Goal: Information Seeking & Learning: Learn about a topic

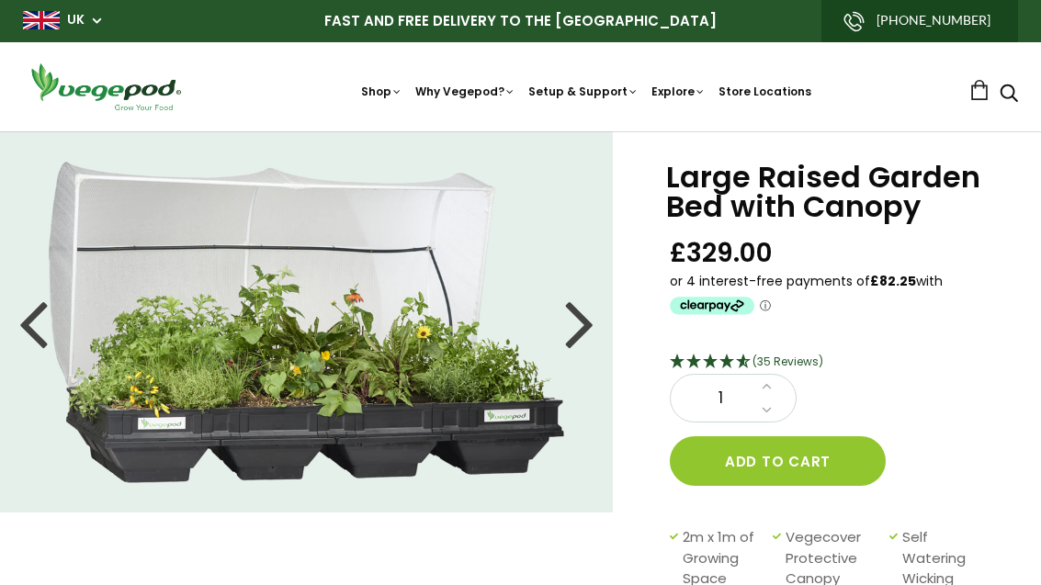
click at [910, 371] on div "(35 Reviews)" at bounding box center [832, 363] width 325 height 24
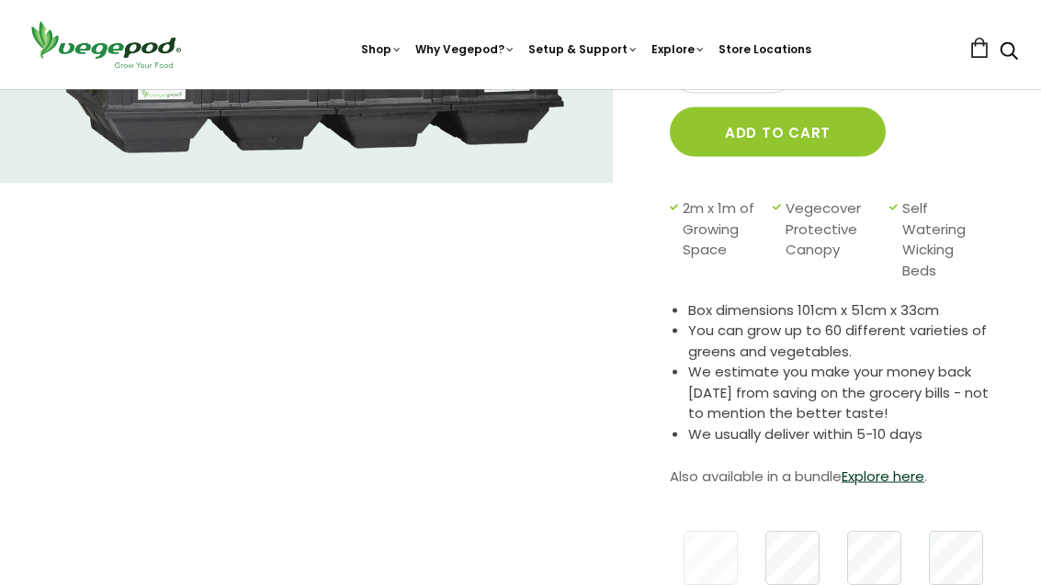
scroll to position [340, 0]
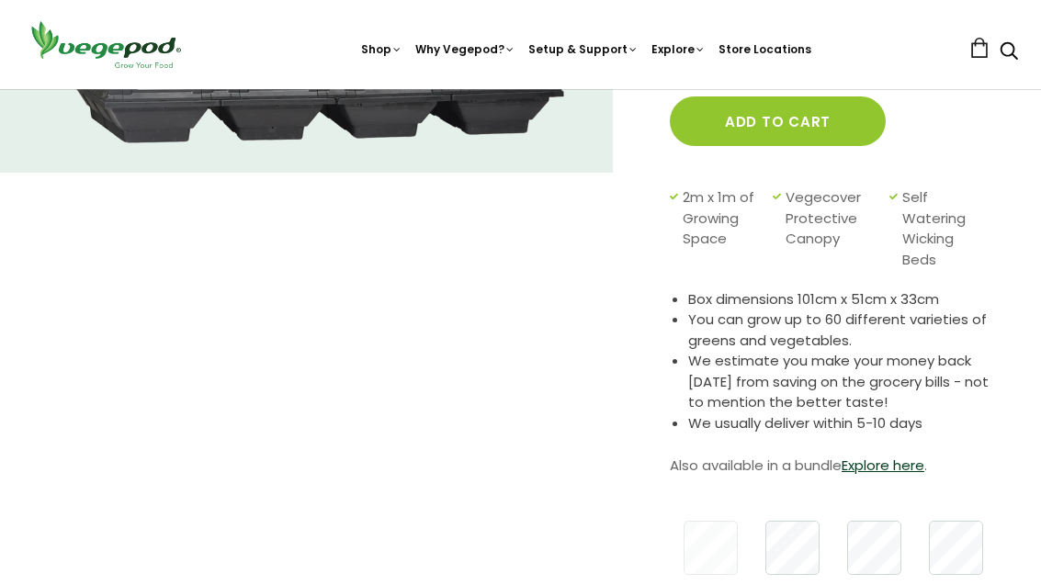
click at [896, 471] on link "Explore here" at bounding box center [883, 465] width 83 height 19
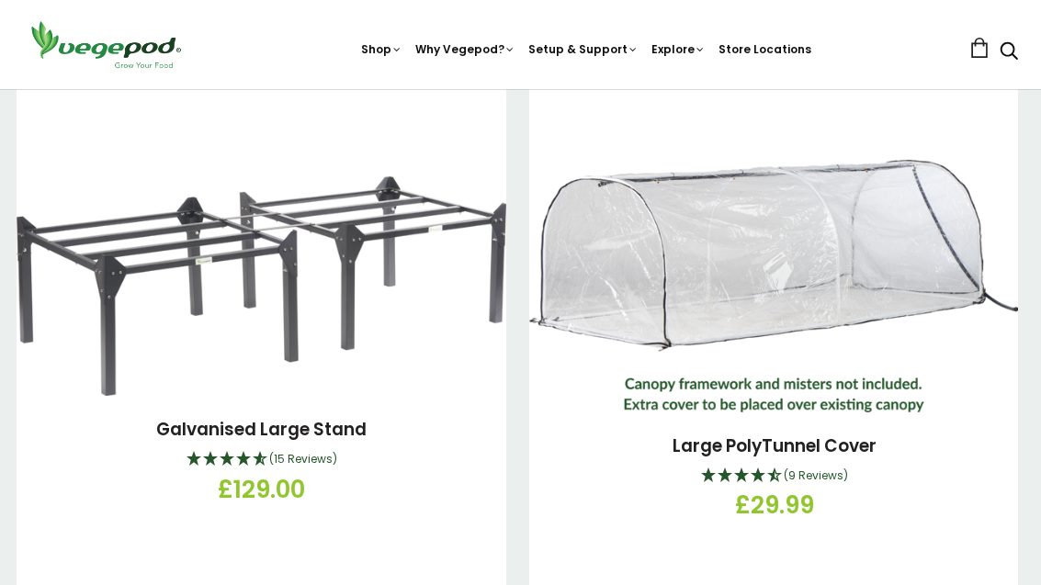
scroll to position [3081, 0]
click at [759, 491] on span "£29.99" at bounding box center [774, 506] width 79 height 36
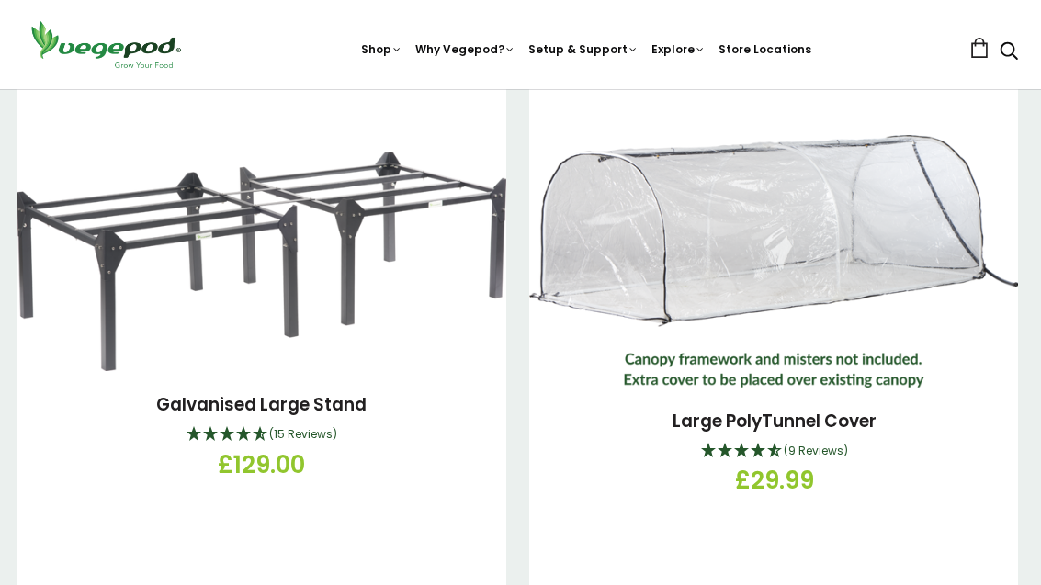
scroll to position [3105, 0]
click at [328, 236] on img at bounding box center [262, 262] width 490 height 220
